Goal: Task Accomplishment & Management: Complete application form

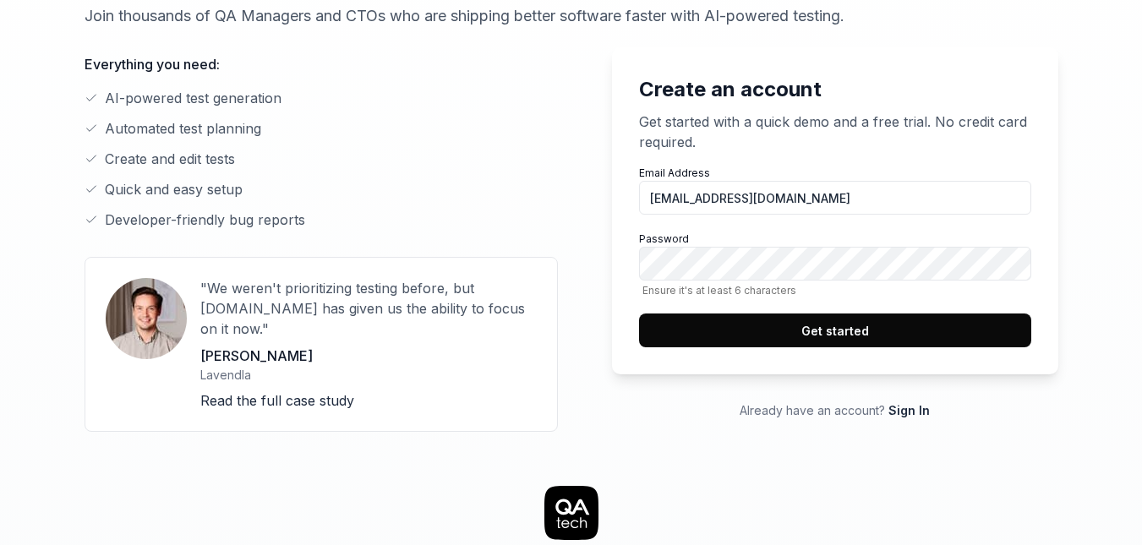
click at [903, 345] on button "Get started" at bounding box center [835, 331] width 392 height 34
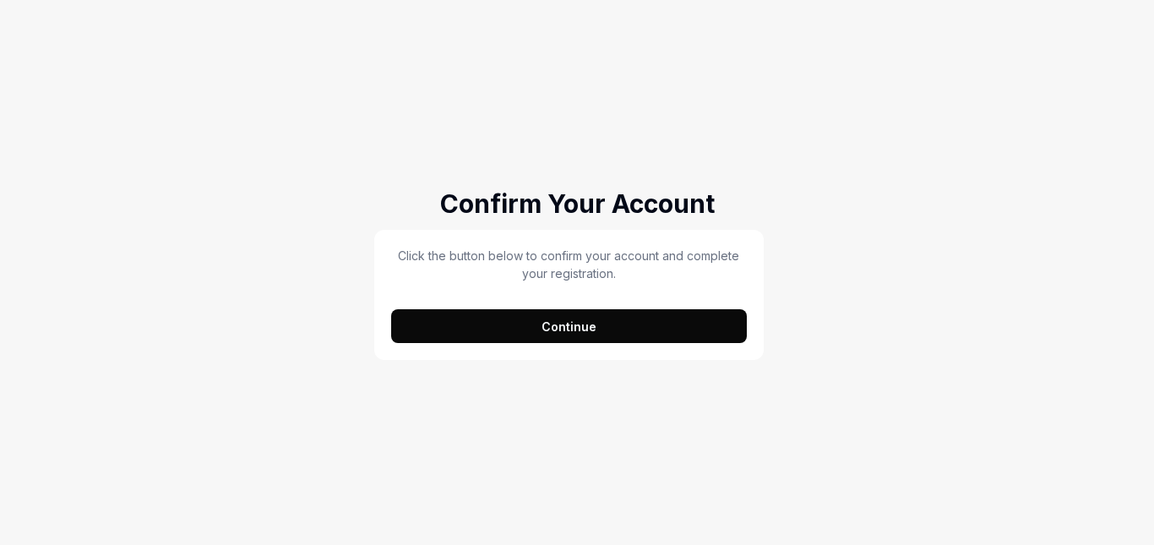
click at [567, 326] on button "Continue" at bounding box center [569, 326] width 356 height 34
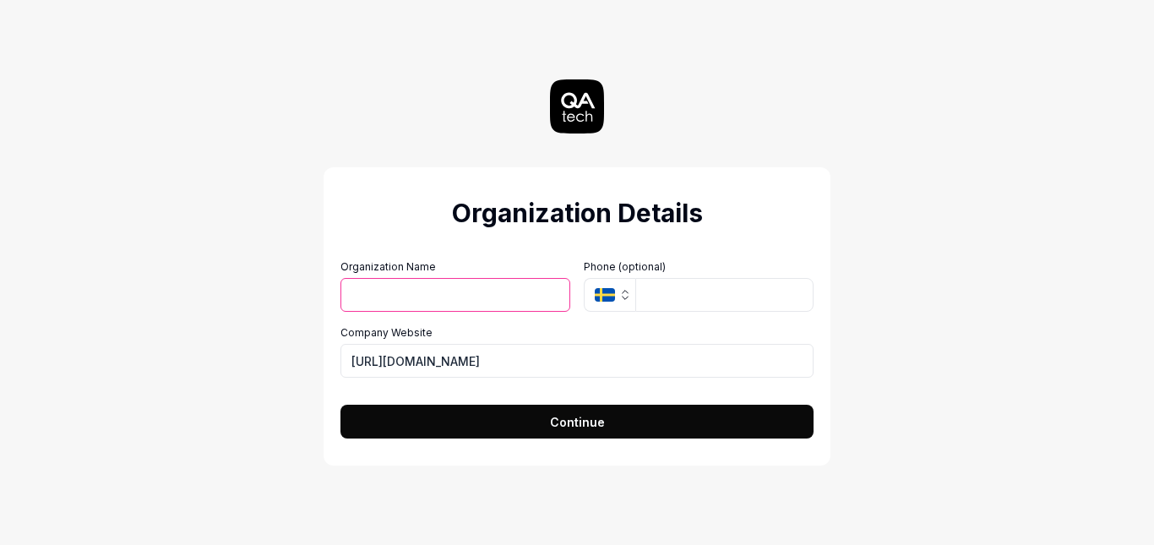
click at [494, 296] on input "Organization Name" at bounding box center [456, 295] width 230 height 34
type input "vignesh"
click at [624, 292] on icon "button" at bounding box center [626, 292] width 6 height 3
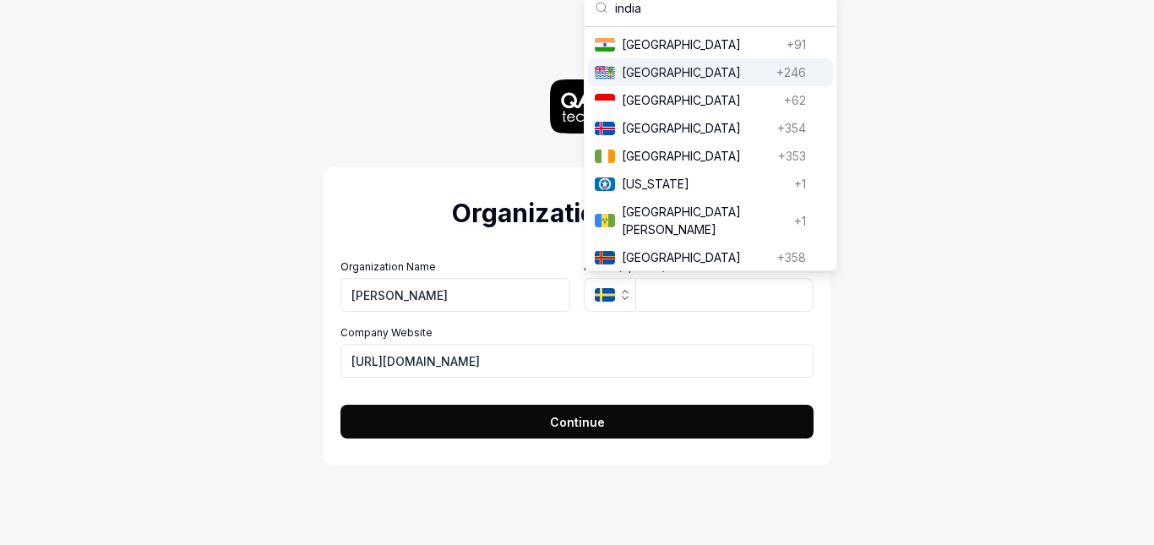
type input "india"
click at [711, 53] on div "India India +91" at bounding box center [710, 44] width 245 height 28
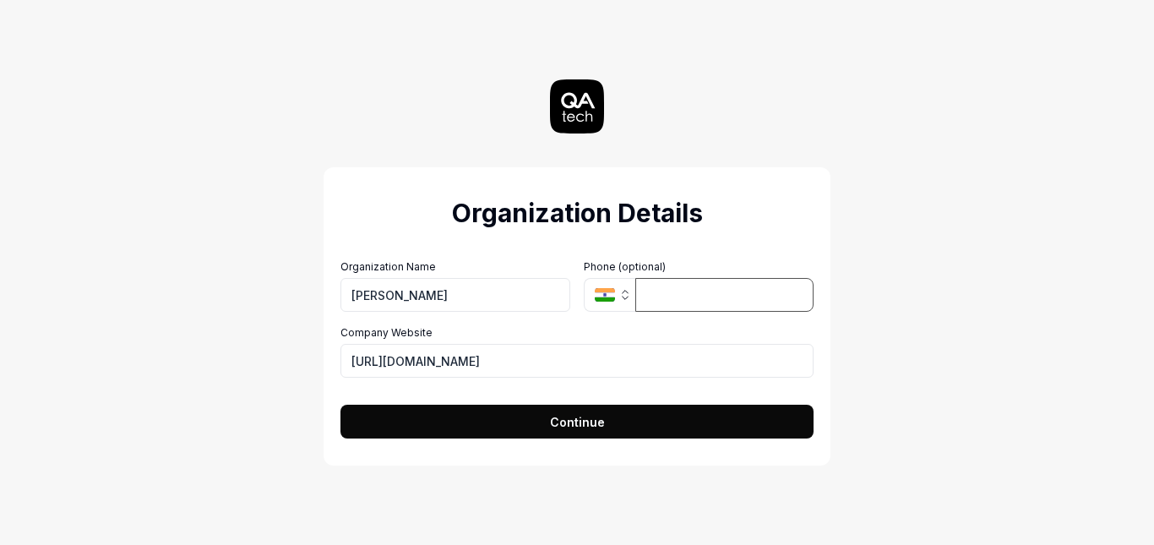
type input "0"
type input "9040703073"
click at [626, 297] on icon "button" at bounding box center [626, 295] width 14 height 14
drag, startPoint x: 736, startPoint y: 291, endPoint x: 585, endPoint y: 317, distance: 153.5
click at [585, 317] on div "Organization Name vignesh Organization Logo (Square minimum 256x256px) Click to…" at bounding box center [577, 318] width 473 height 118
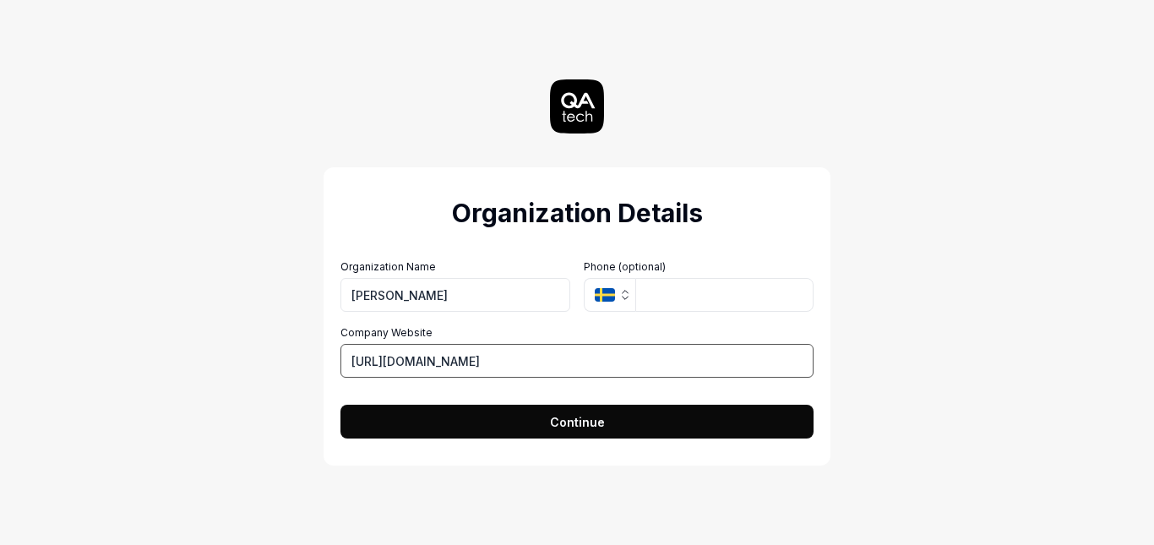
drag, startPoint x: 481, startPoint y: 357, endPoint x: 325, endPoint y: 376, distance: 157.5
click at [325, 376] on div "Organization Details Organization Name vignesh Organization Logo (Square minimu…" at bounding box center [577, 316] width 507 height 298
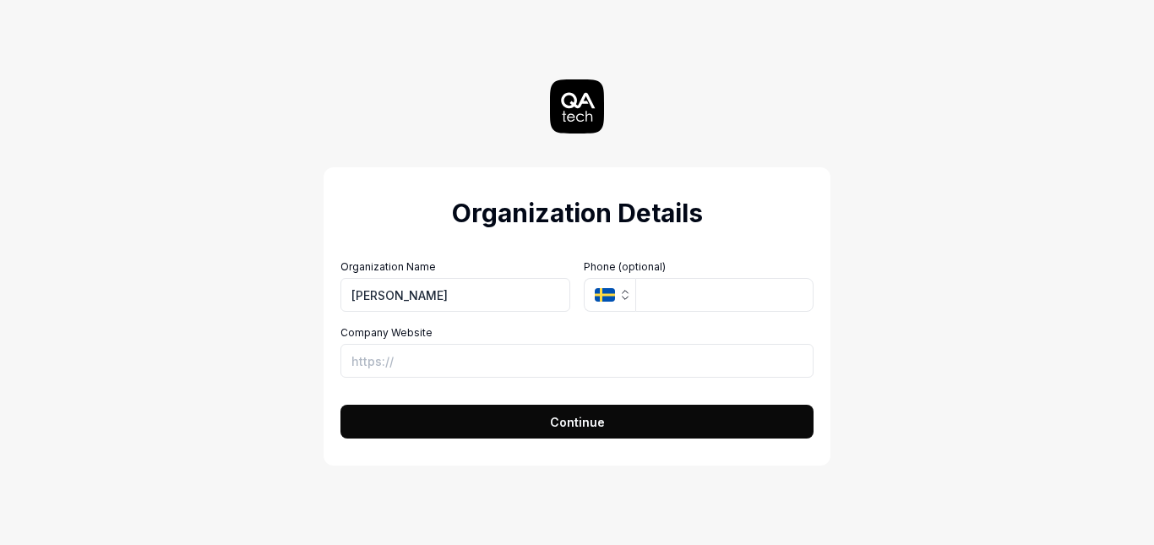
click at [529, 421] on button "Continue" at bounding box center [577, 422] width 473 height 34
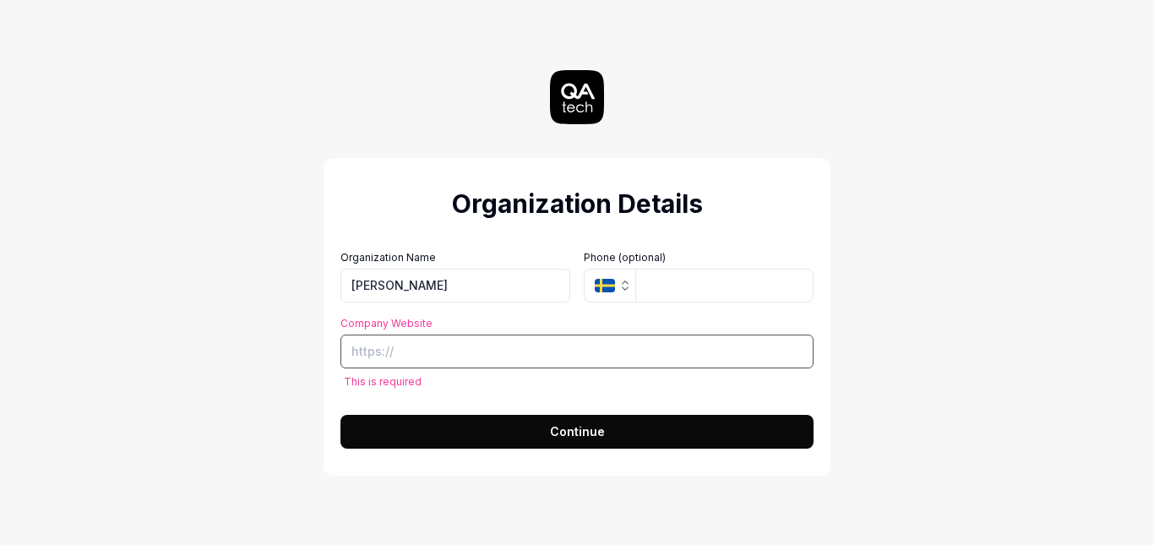
click at [479, 351] on input "Company Website" at bounding box center [577, 352] width 473 height 34
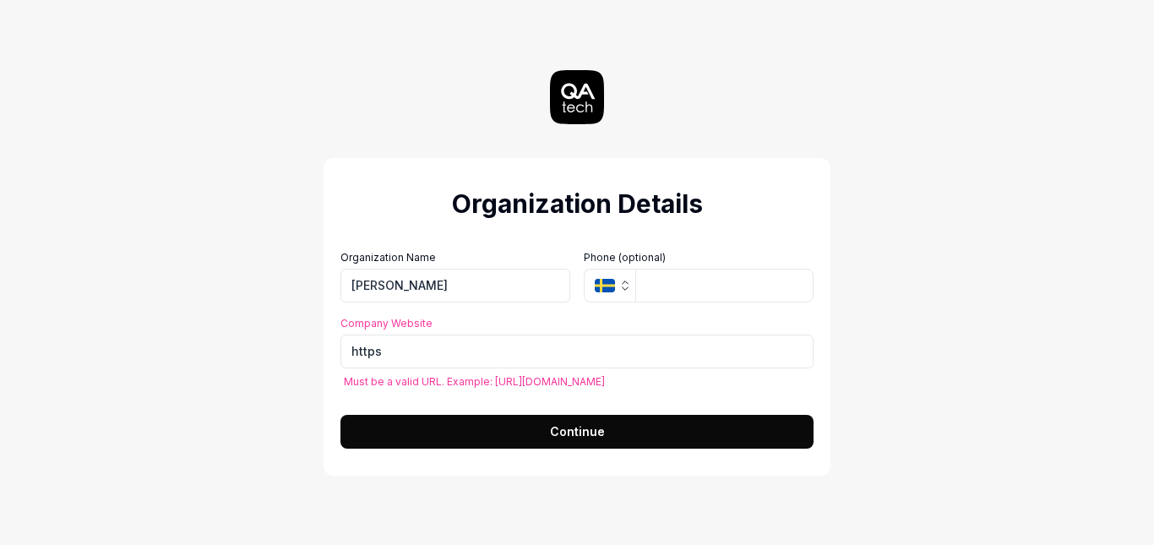
click at [505, 425] on button "Continue" at bounding box center [577, 432] width 473 height 34
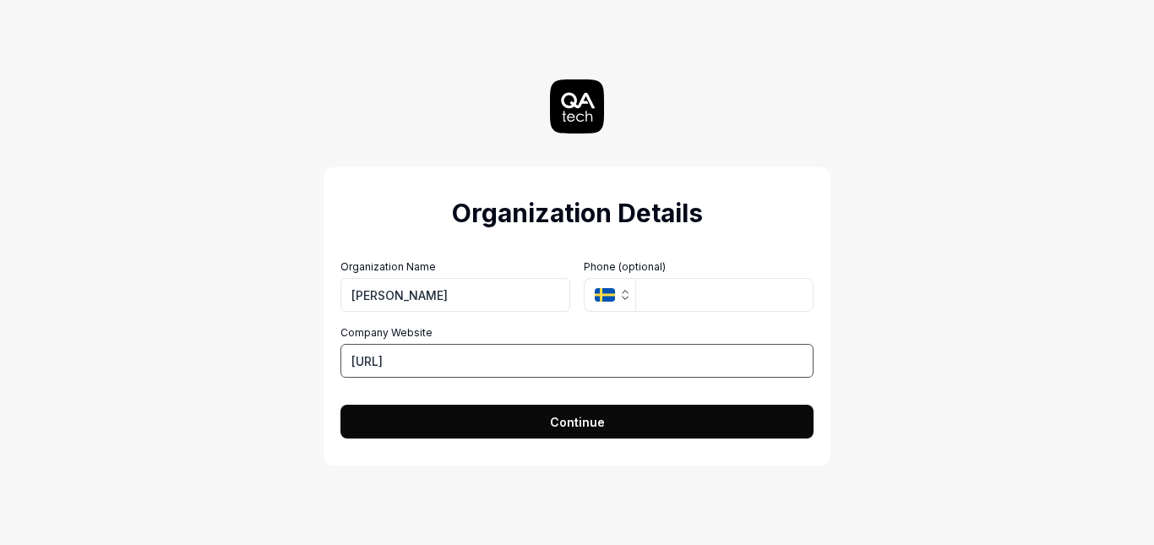
type input "https://example"
click at [496, 420] on button "Continue" at bounding box center [577, 422] width 473 height 34
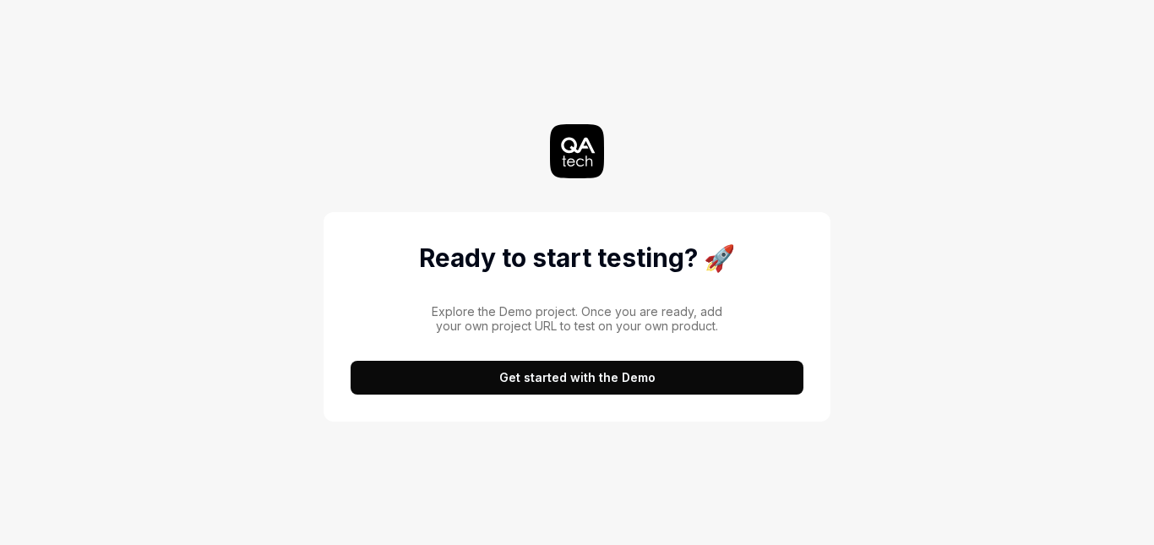
click at [695, 367] on button "Get started with the Demo" at bounding box center [577, 378] width 453 height 34
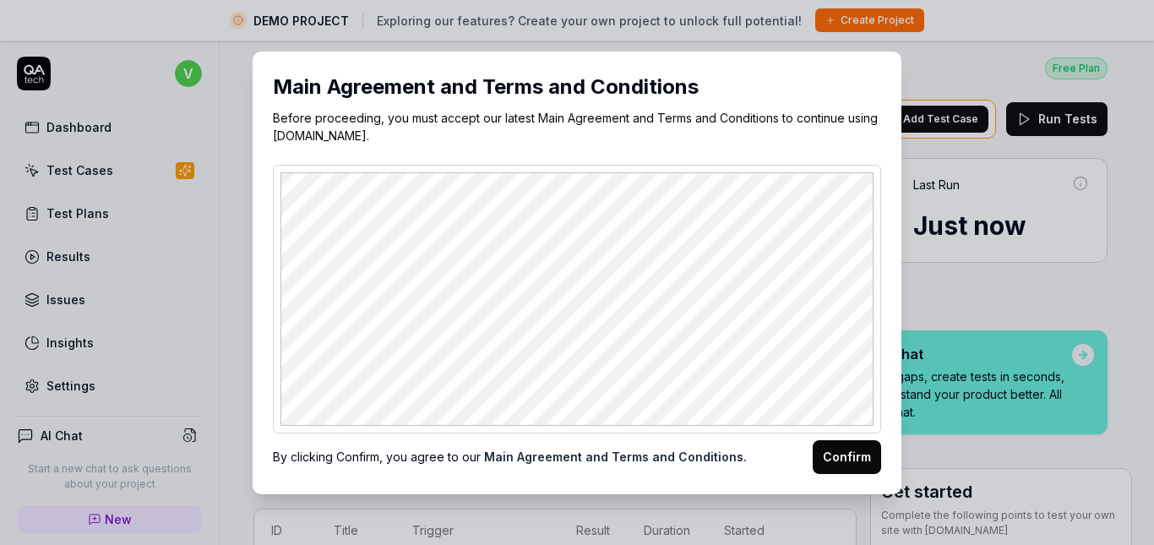
click at [854, 470] on button "Confirm" at bounding box center [847, 457] width 68 height 34
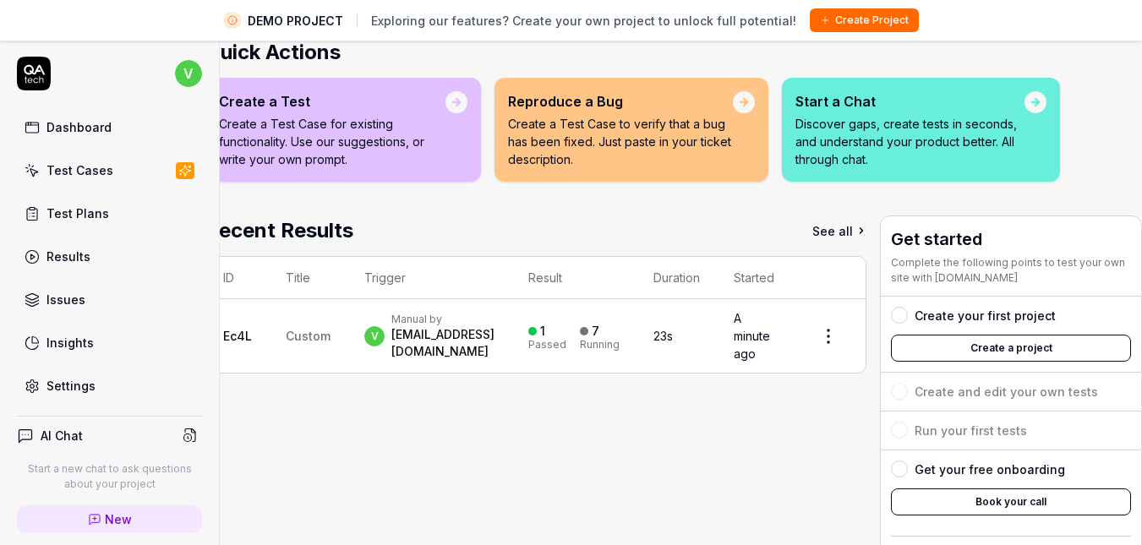
scroll to position [254, 74]
click at [980, 352] on button "Create a project" at bounding box center [1011, 347] width 240 height 27
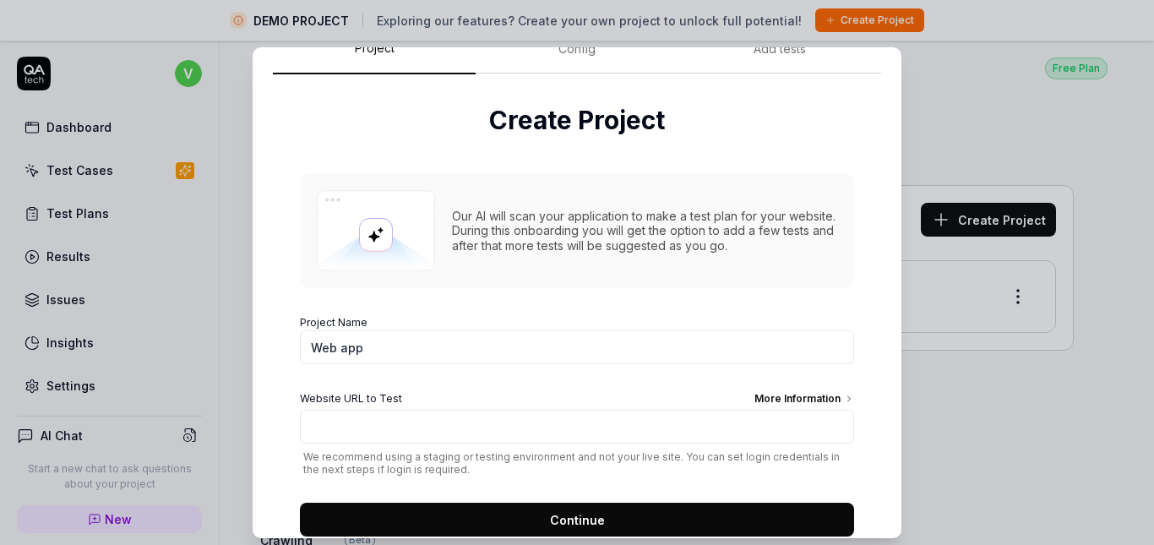
scroll to position [85, 0]
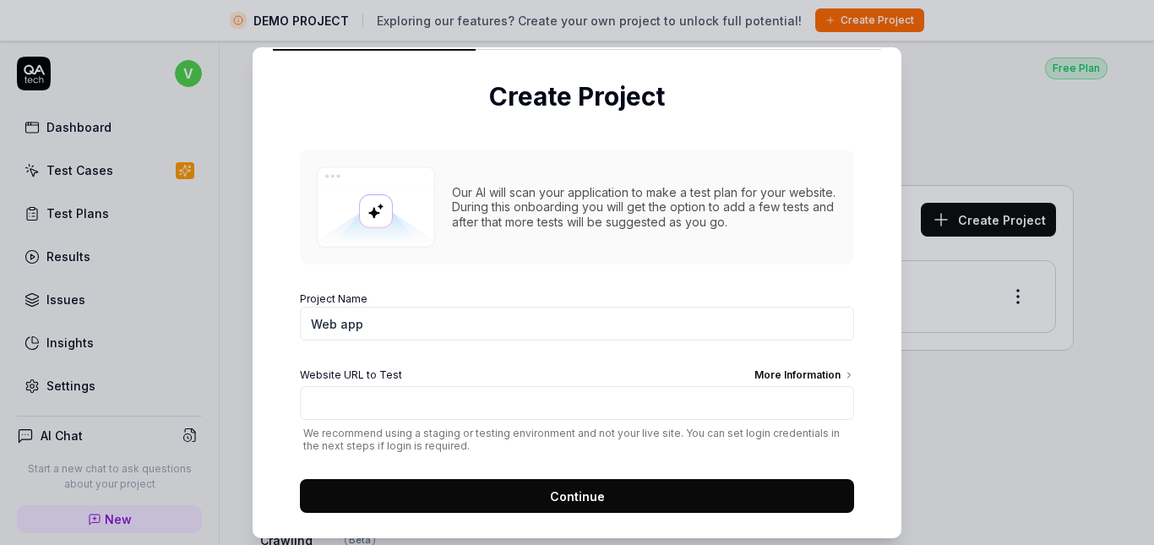
click at [570, 323] on input "Web app" at bounding box center [577, 324] width 554 height 34
drag, startPoint x: 556, startPoint y: 322, endPoint x: 289, endPoint y: 329, distance: 267.2
click at [289, 329] on div "Create Project Our AI will scan your application to make a test plan for your w…" at bounding box center [577, 296] width 609 height 490
